Goal: Task Accomplishment & Management: Manage account settings

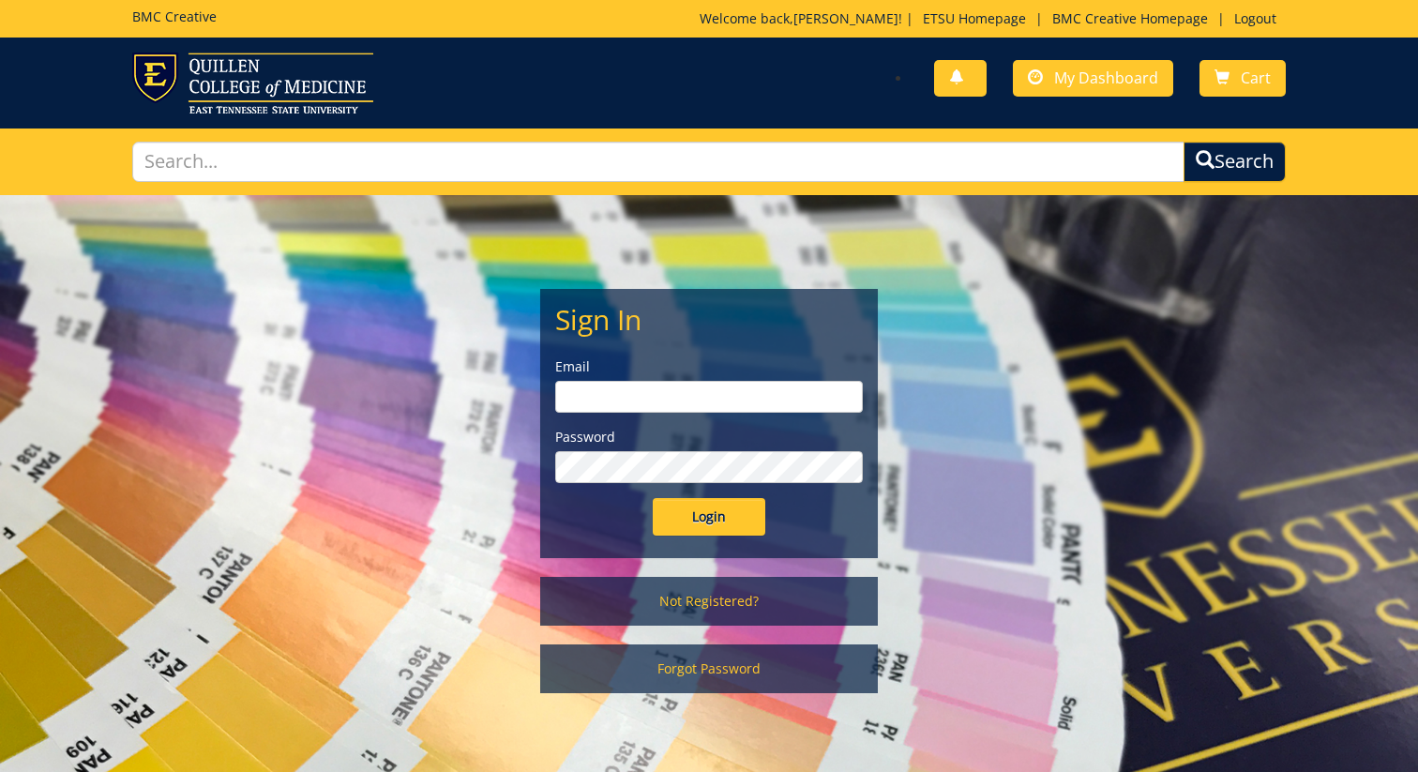
click at [669, 344] on form "Sign In Email Password Login" at bounding box center [709, 420] width 308 height 232
click at [655, 392] on input "email" at bounding box center [709, 397] width 308 height 32
type input "ormsbyj@etsu.edu"
click at [717, 531] on input "Login" at bounding box center [709, 517] width 113 height 38
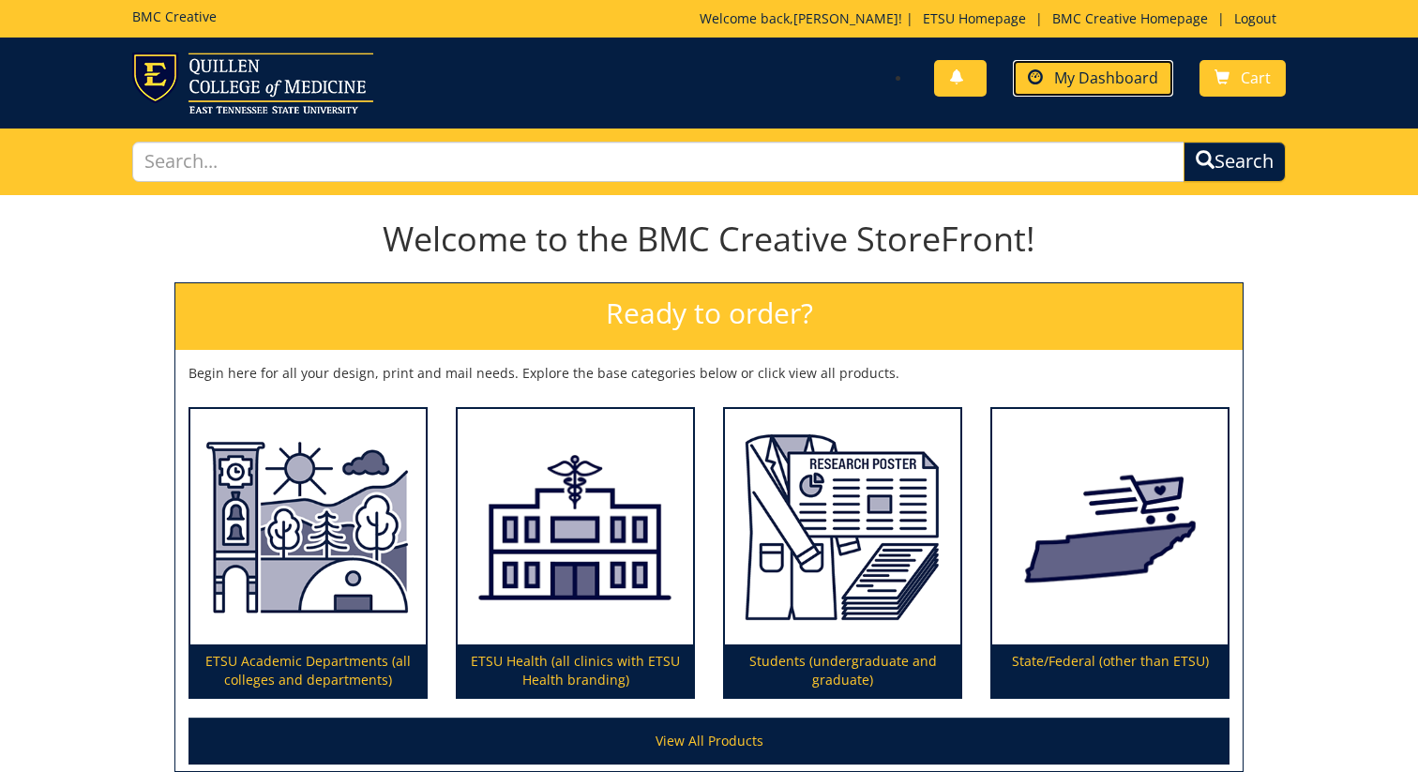
click at [1066, 88] on link "My Dashboard" at bounding box center [1093, 78] width 160 height 37
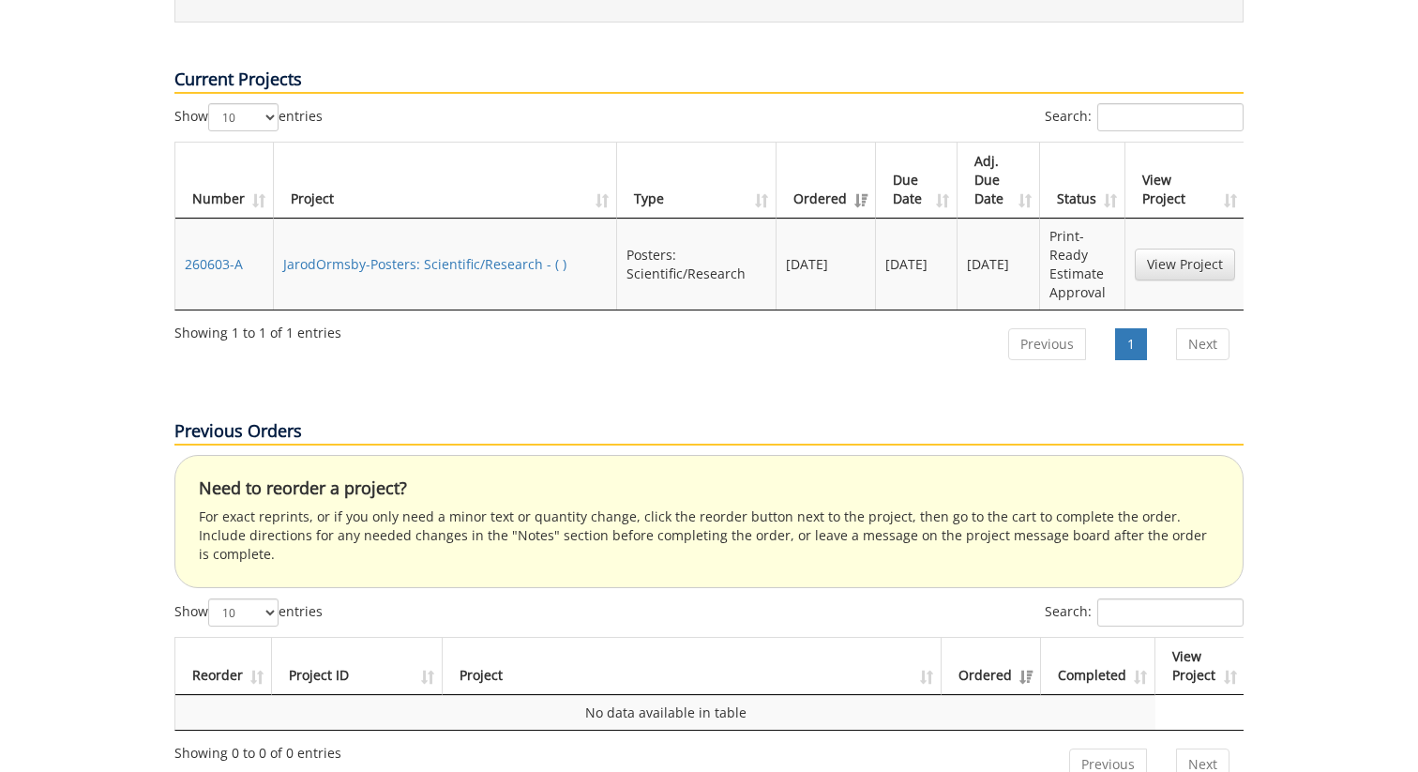
scroll to position [687, 0]
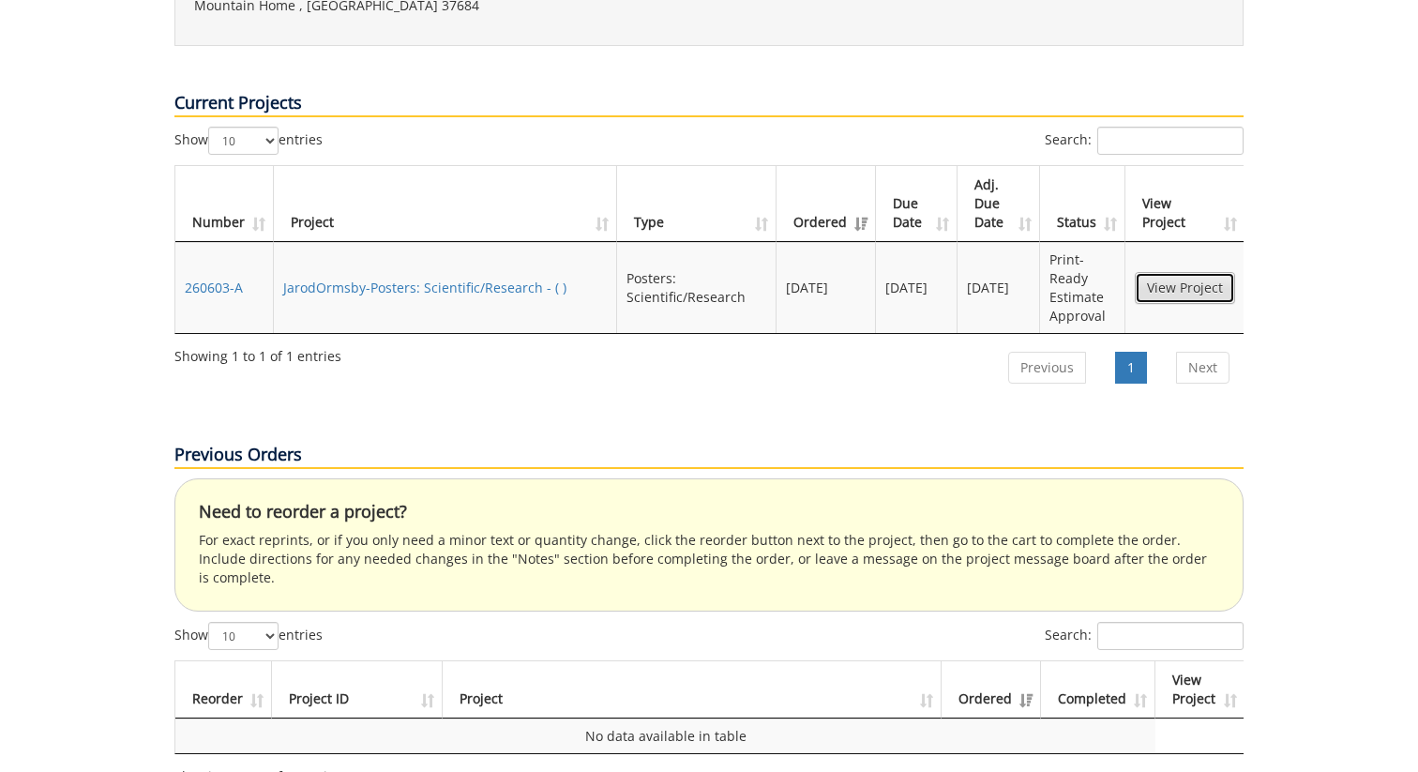
click at [1149, 272] on link "View Project" at bounding box center [1185, 288] width 100 height 32
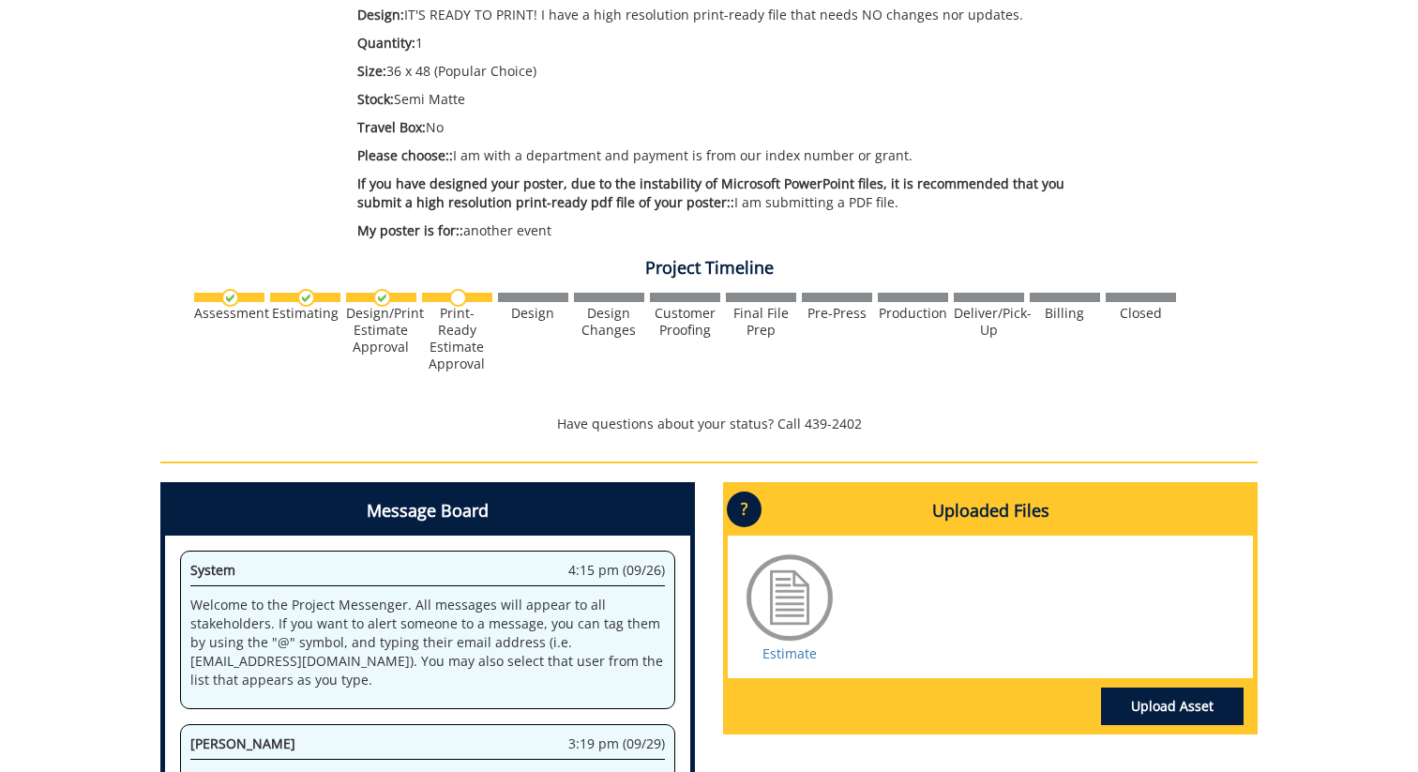
scroll to position [651, 0]
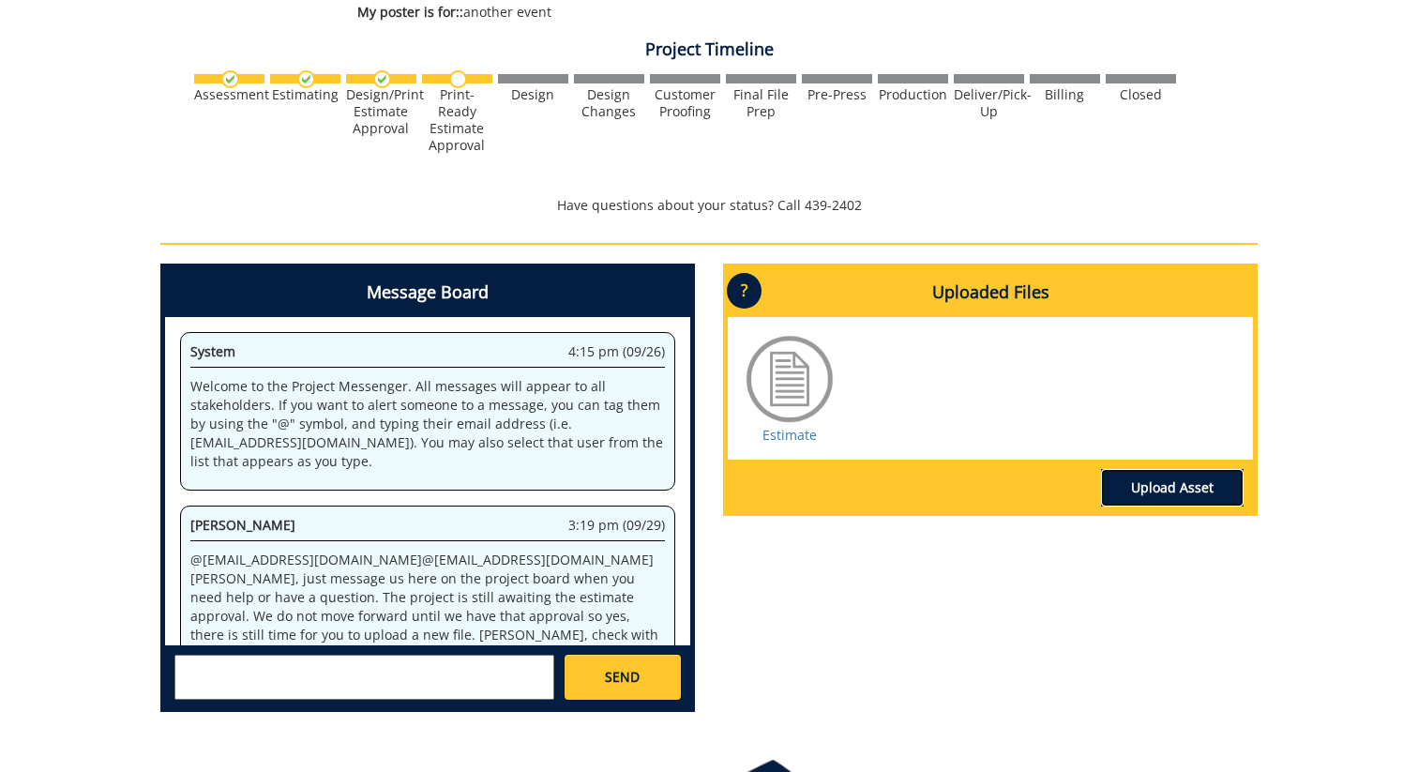
click at [1156, 503] on link "Upload Asset" at bounding box center [1172, 488] width 143 height 38
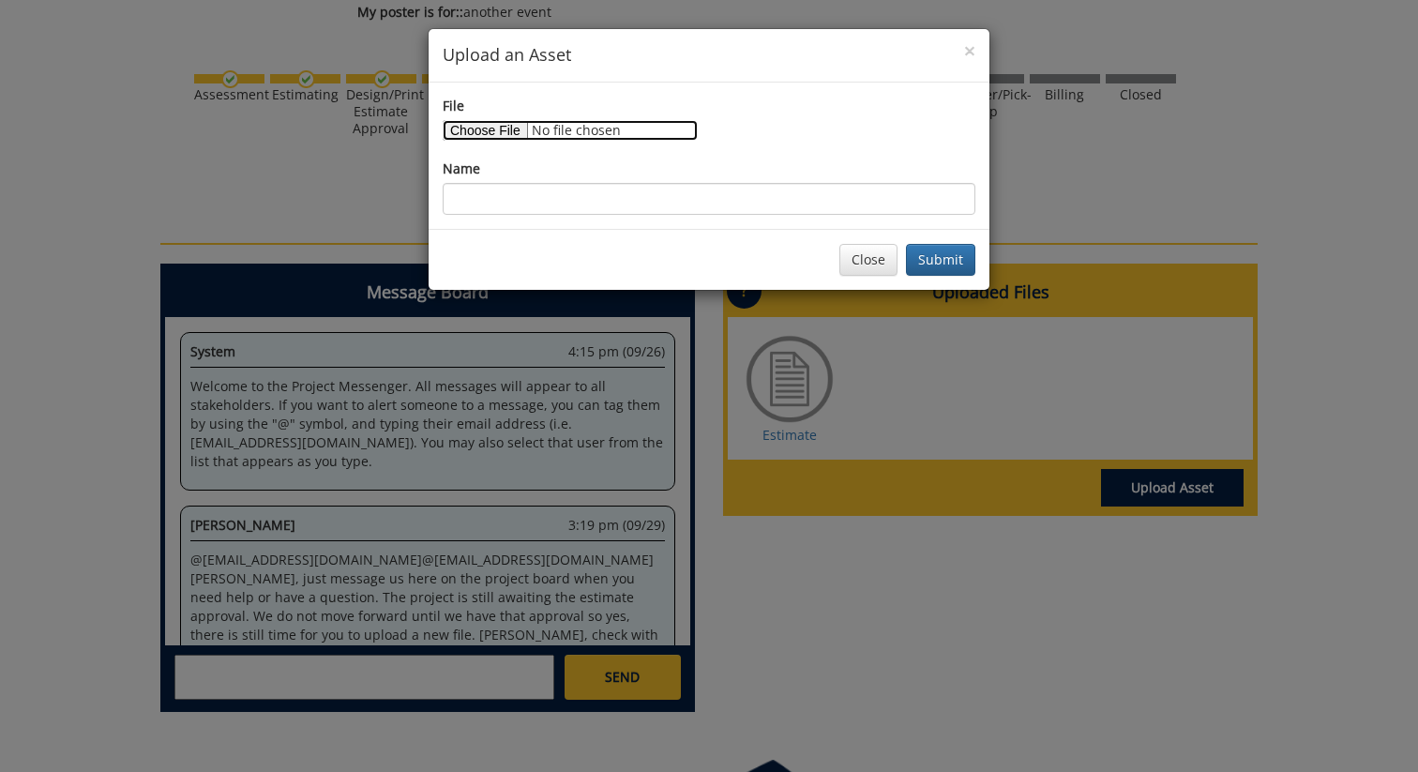
click at [495, 129] on input "File" at bounding box center [570, 130] width 255 height 21
type input "C:\fakepath\Minimal TBI Poster V2 (3).pdf"
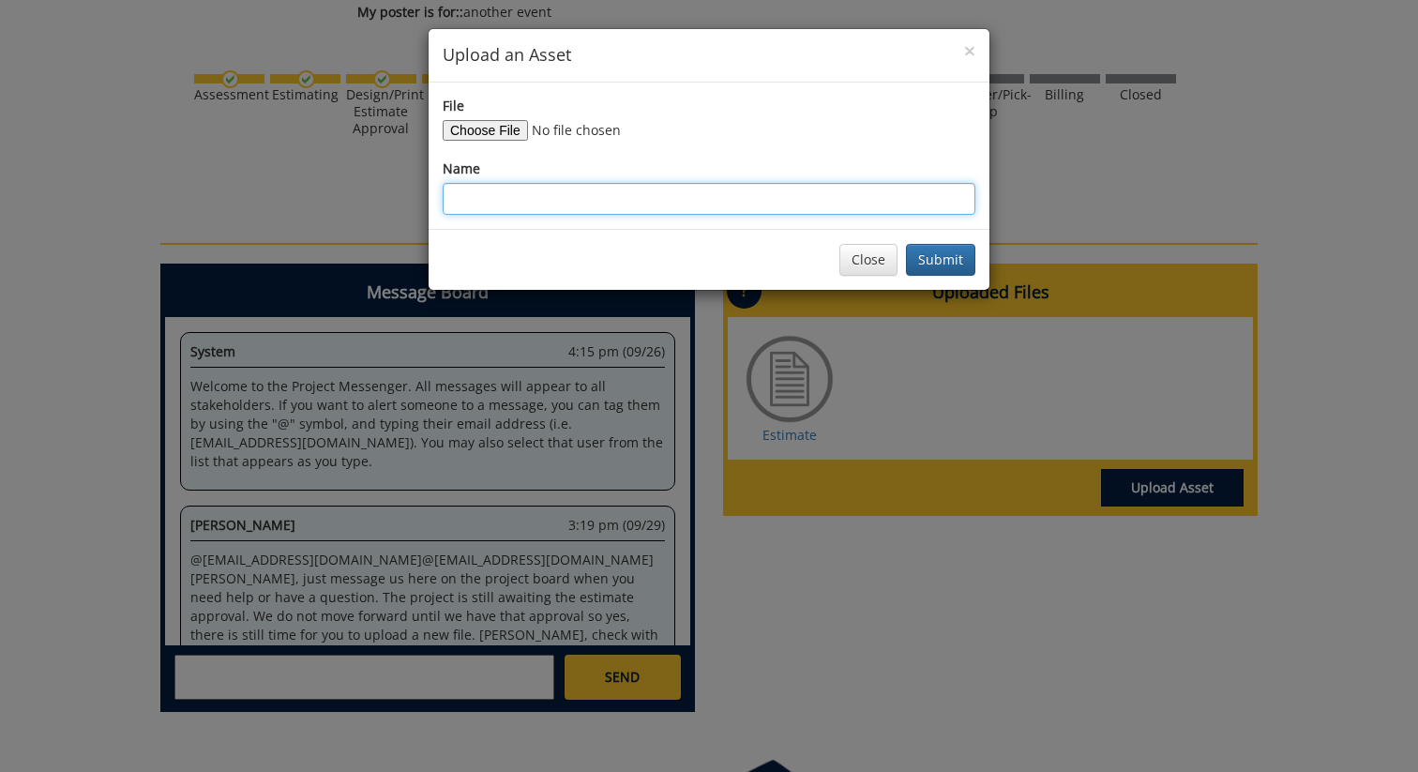
click at [639, 189] on input "Name" at bounding box center [709, 199] width 533 height 32
type input "Minimal TBI (updated_"
click at [906, 244] on button "Submit" at bounding box center [940, 260] width 69 height 32
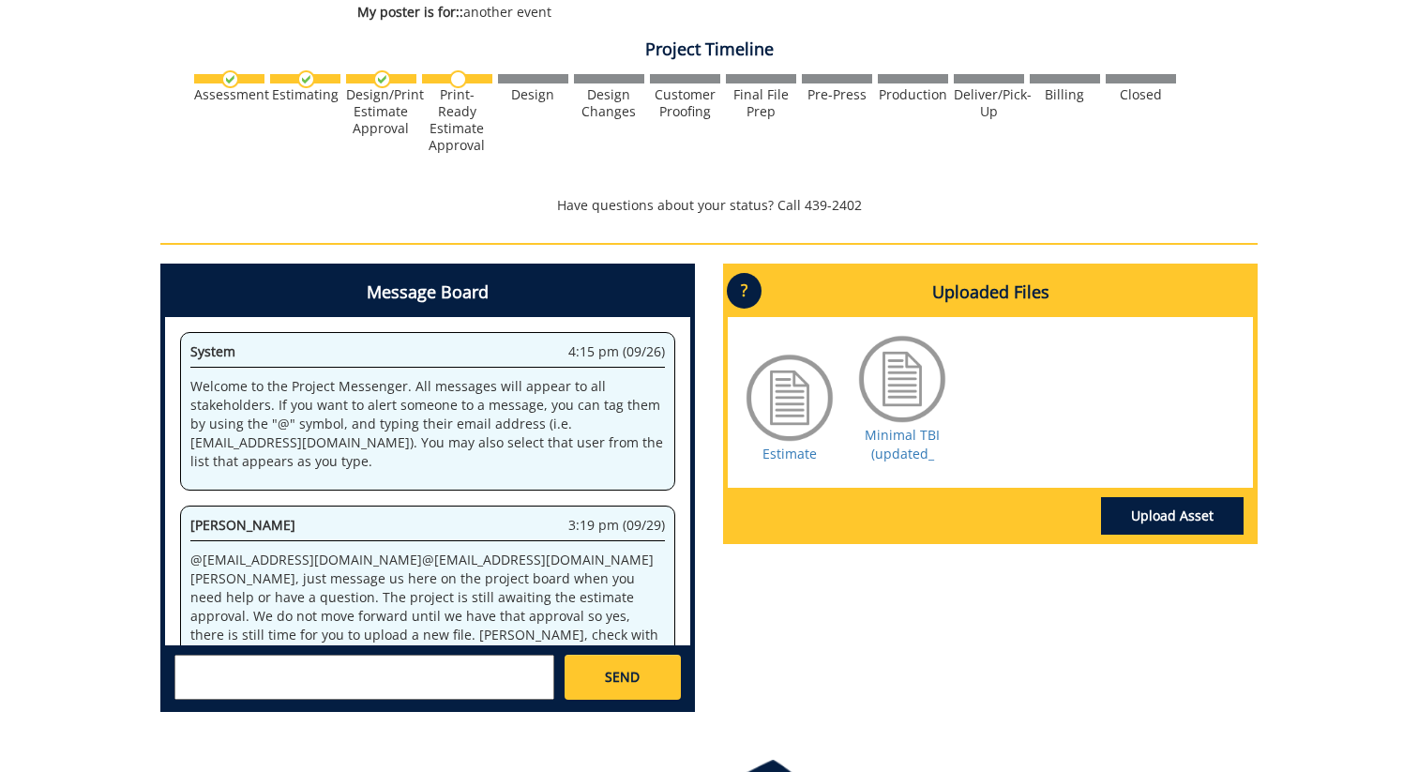
click at [293, 675] on textarea at bounding box center [364, 677] width 380 height 45
type textarea "Uploaded, thank you"
click at [655, 698] on link "SEND" at bounding box center [623, 677] width 116 height 45
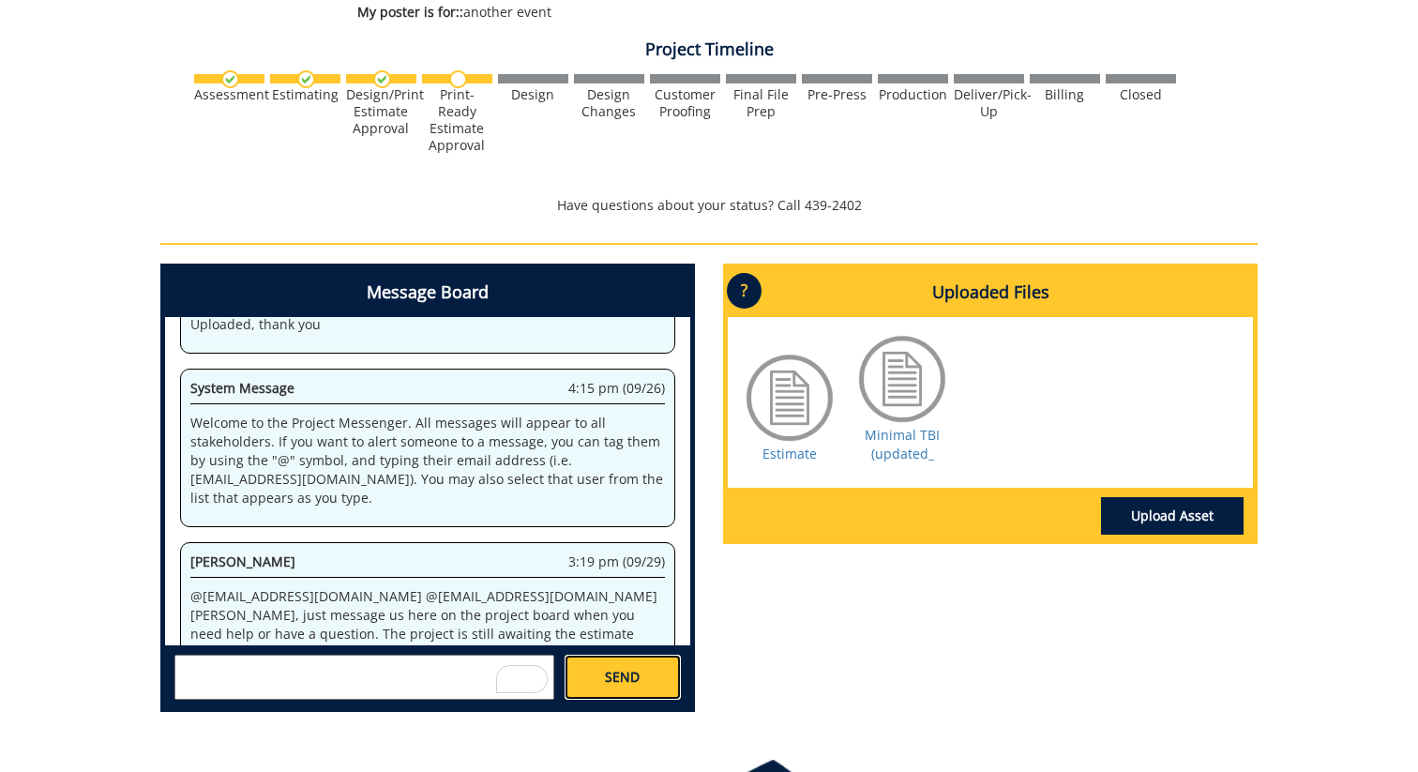
scroll to position [5722, 0]
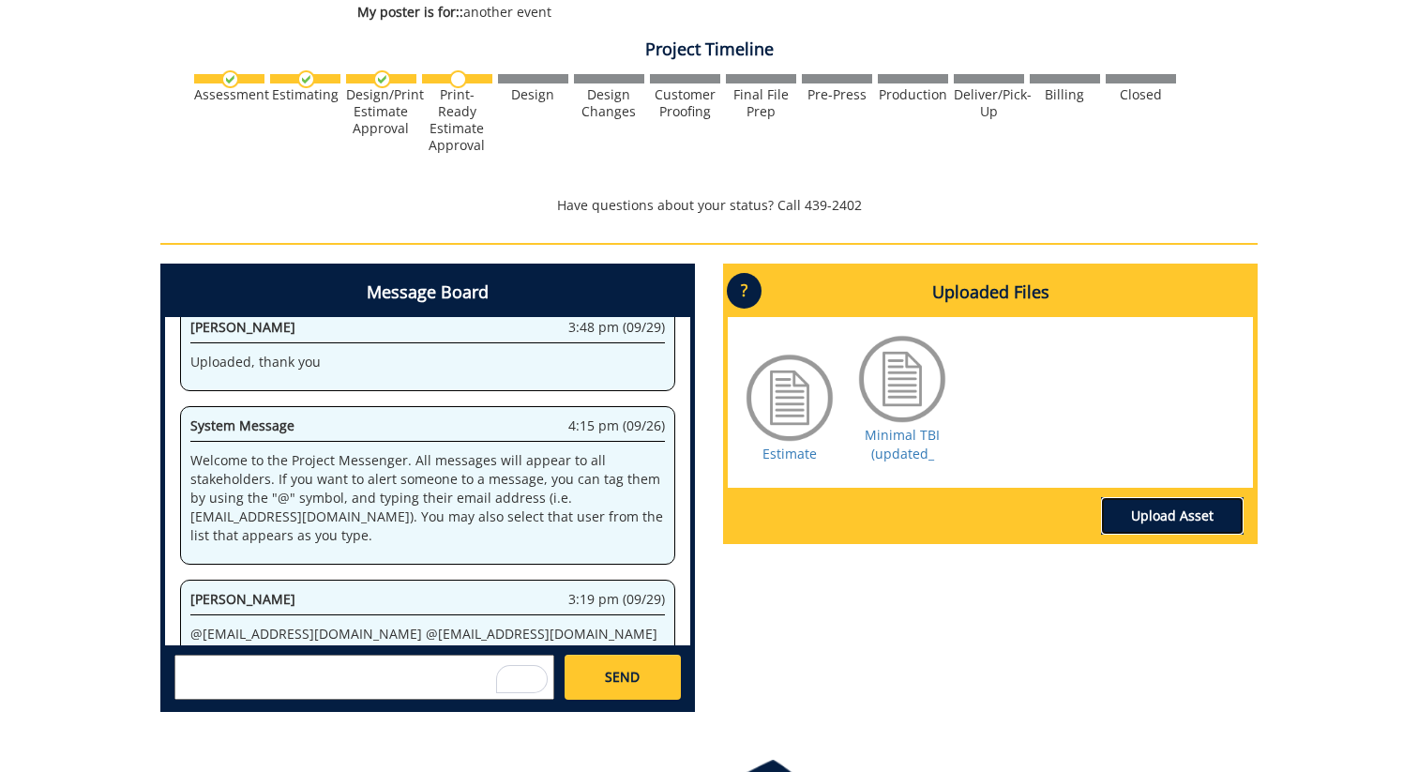
click at [1132, 507] on link "Upload Asset" at bounding box center [1172, 516] width 143 height 38
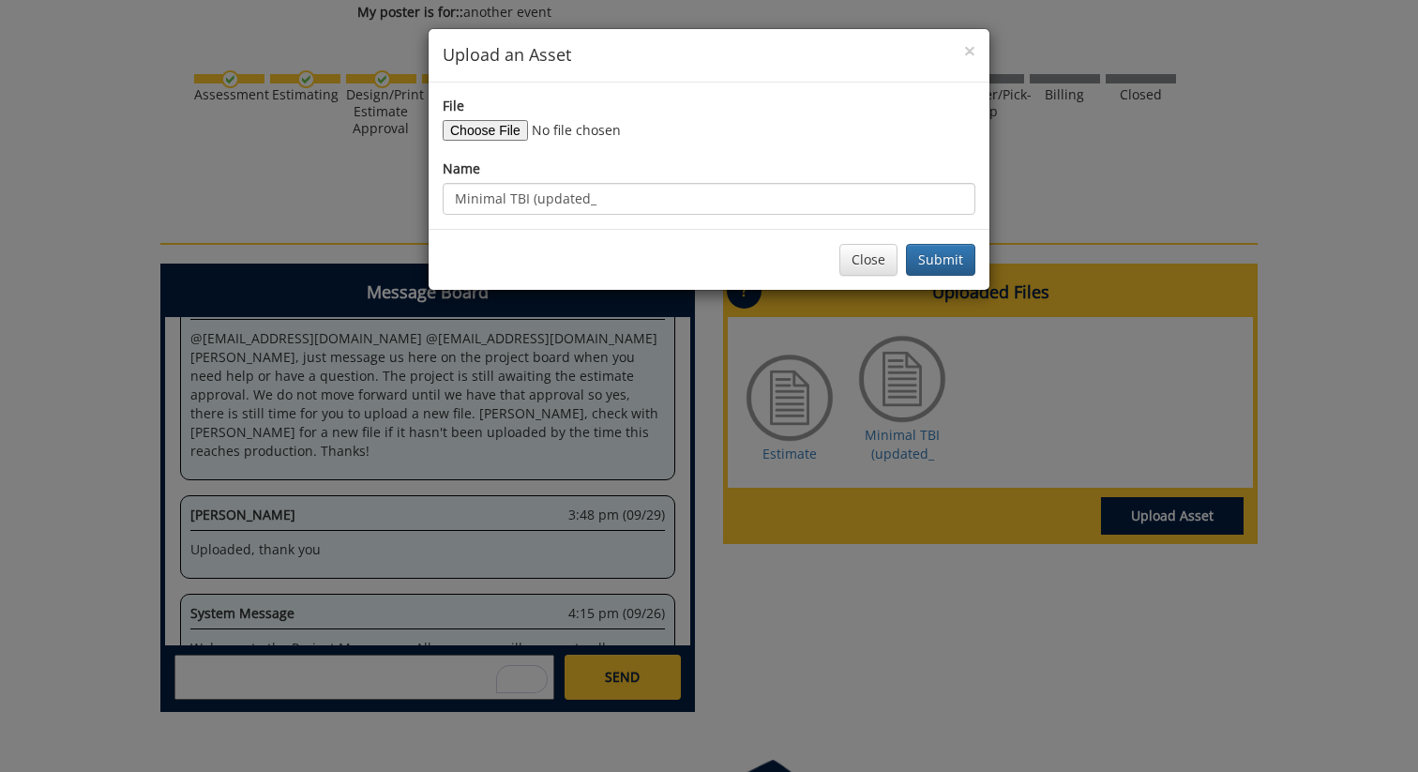
scroll to position [11294, 0]
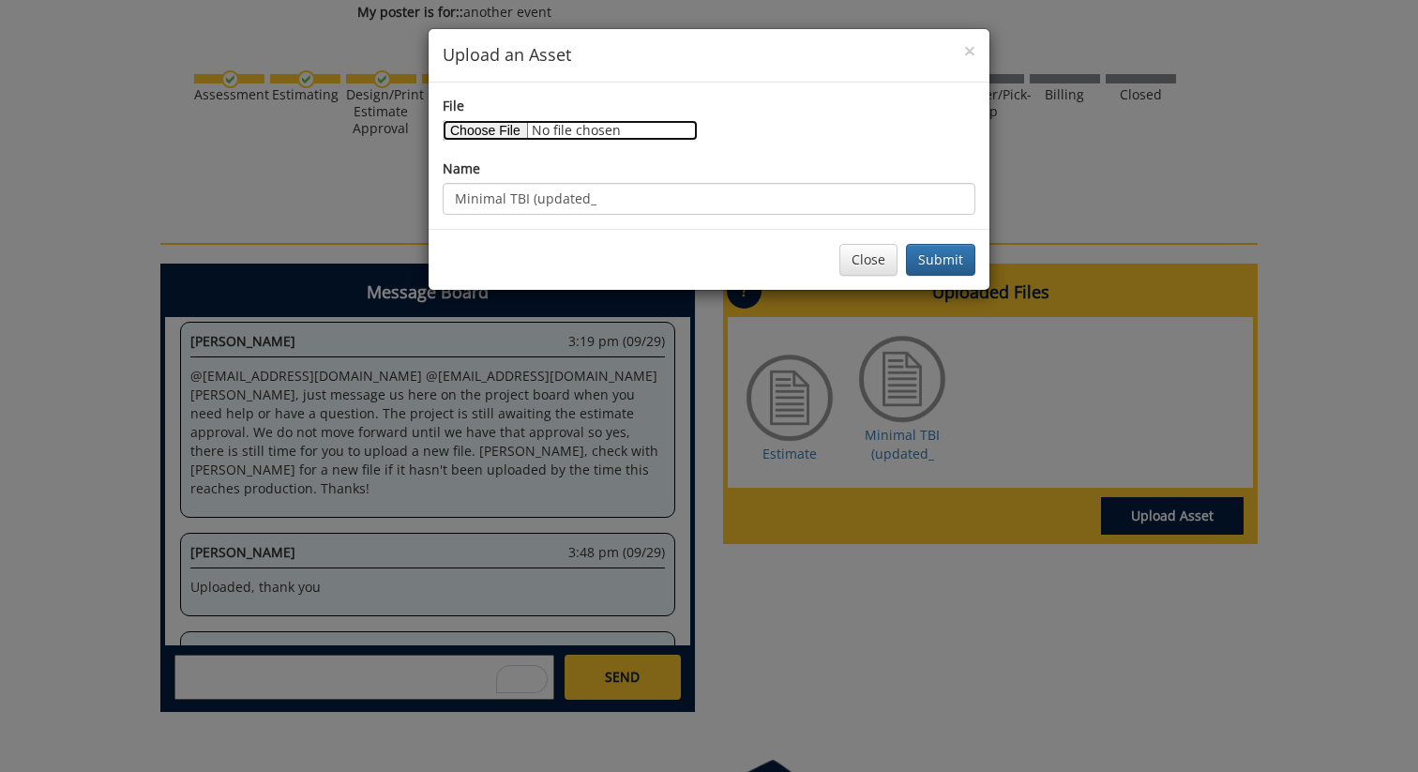
click at [469, 126] on input "File" at bounding box center [570, 130] width 255 height 21
type input "C:\fakepath\Minimal TBI Poster V2 (4).pdf"
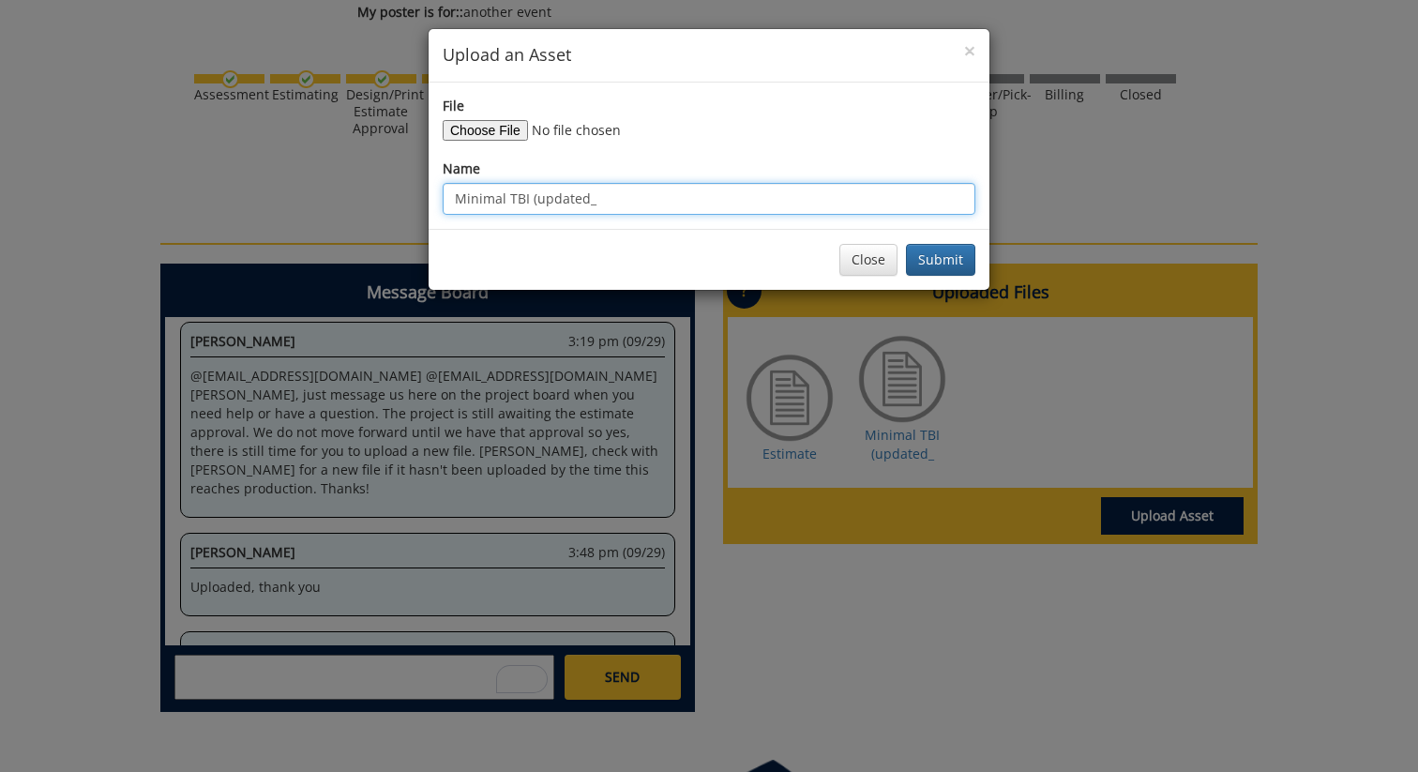
click at [601, 192] on input "Minimal TBI (updated_" at bounding box center [709, 199] width 533 height 32
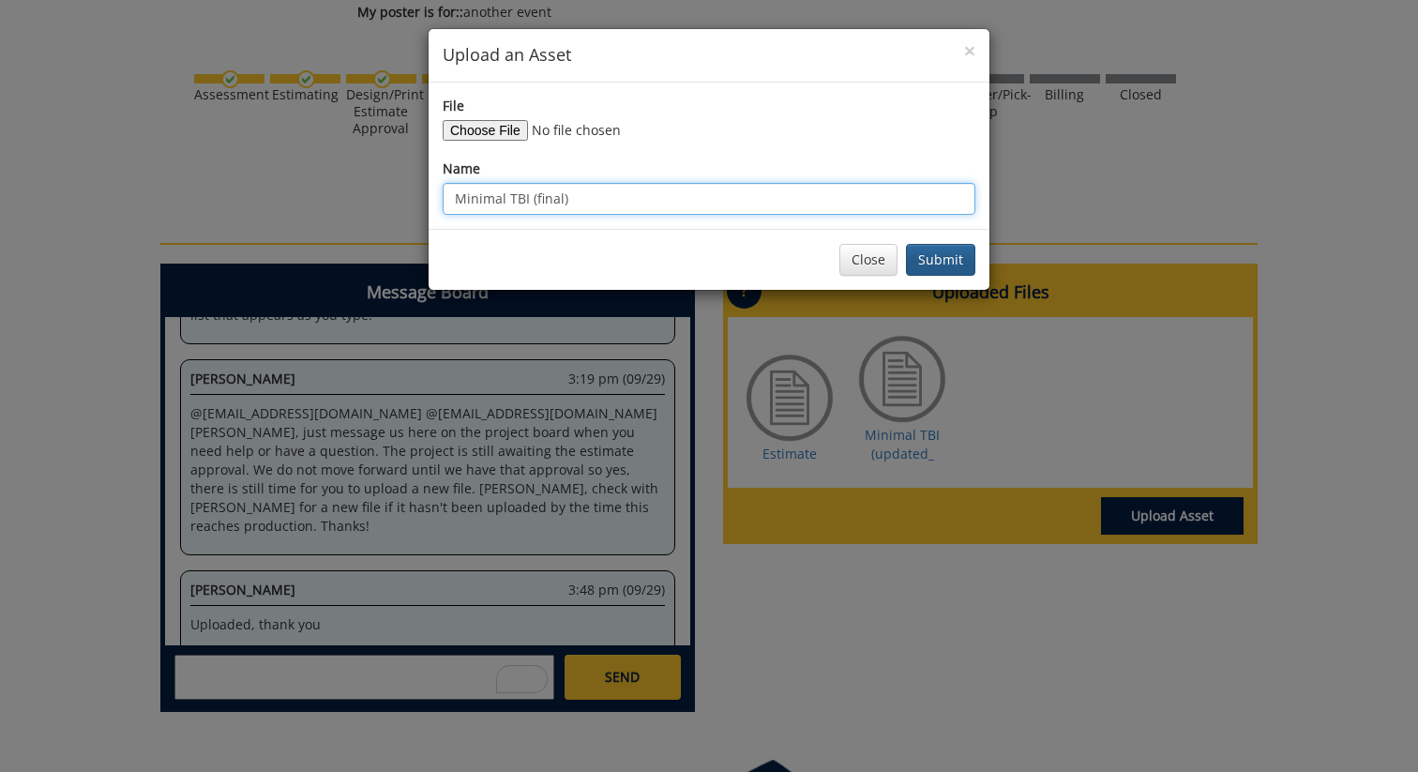
type input "Minimal TBI (final)"
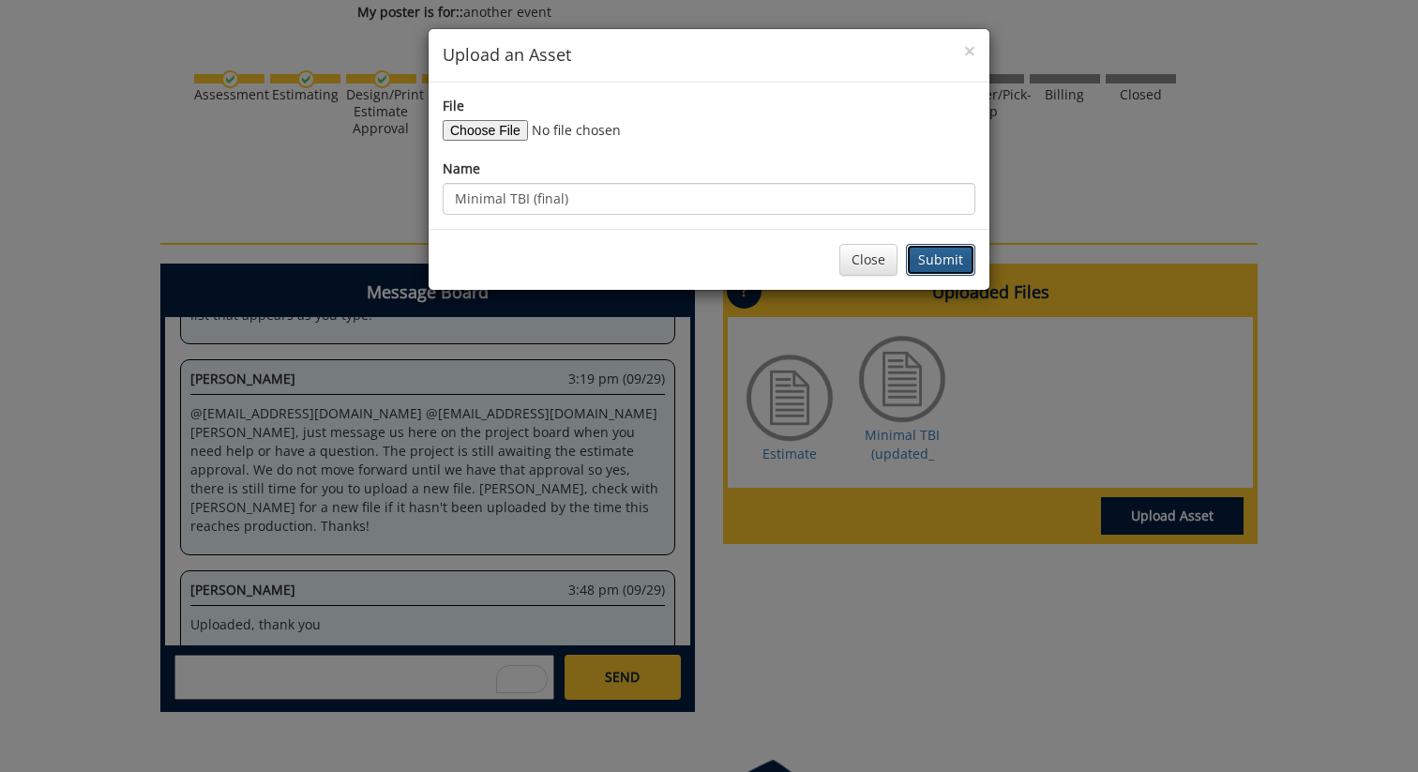
click at [974, 264] on button "Submit" at bounding box center [940, 260] width 69 height 32
